Goal: Information Seeking & Learning: Learn about a topic

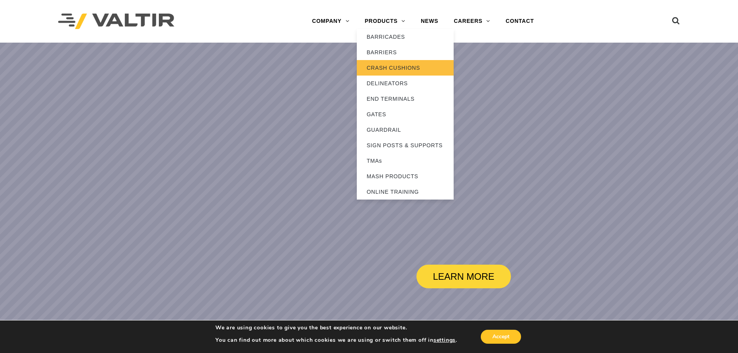
click at [387, 67] on link "CRASH CUSHIONS" at bounding box center [405, 68] width 97 height 16
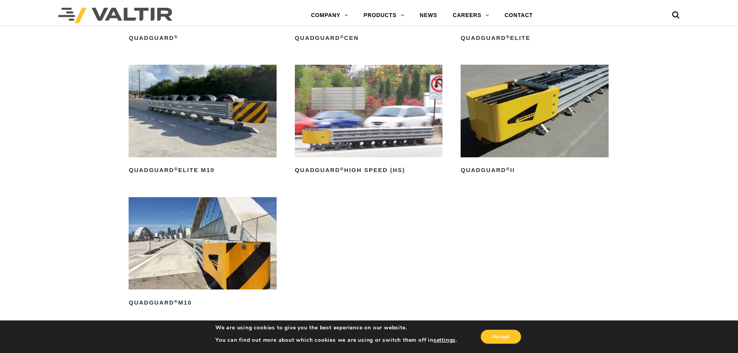
scroll to position [659, 0]
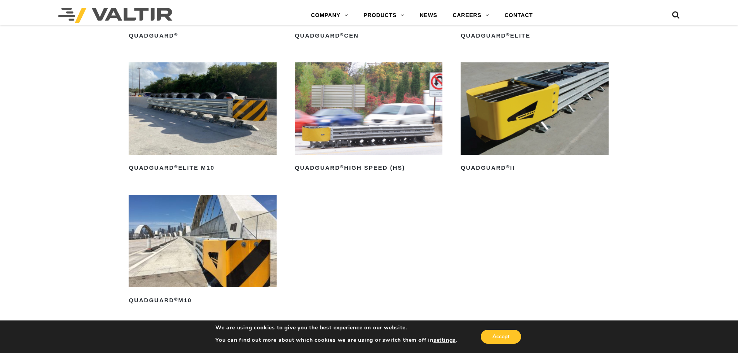
click at [540, 113] on img at bounding box center [535, 108] width 148 height 92
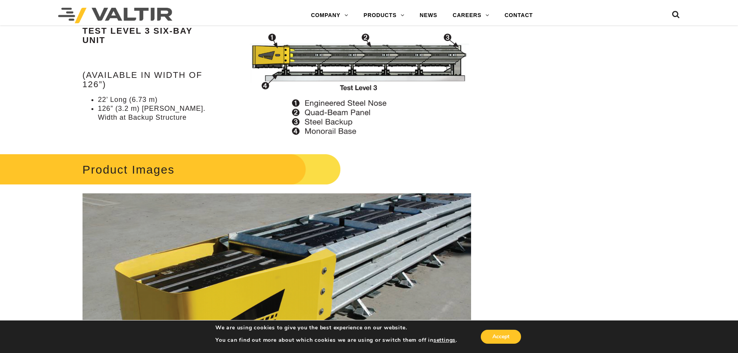
scroll to position [1075, 0]
